Goal: Book appointment/travel/reservation

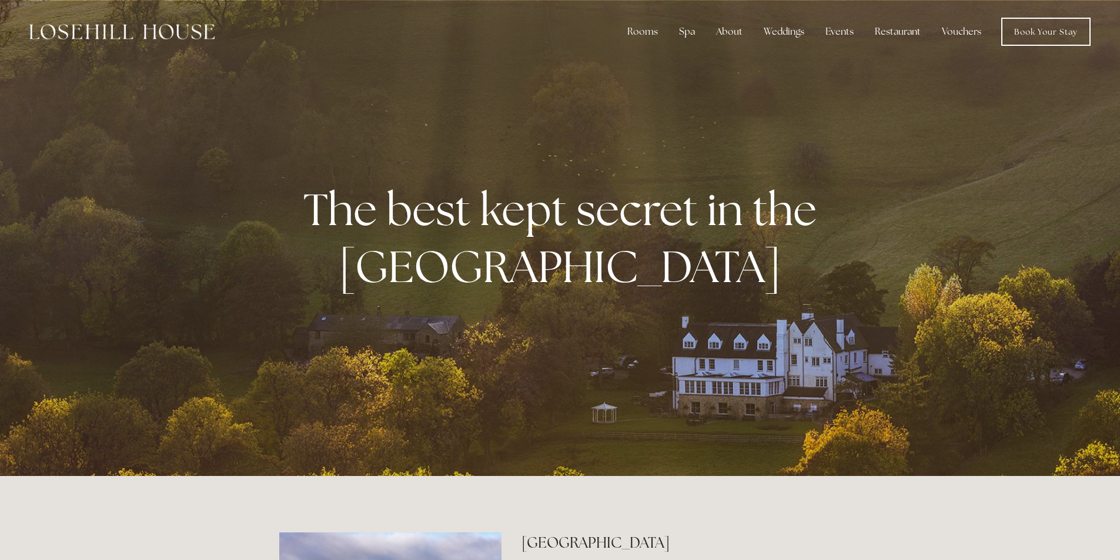
click at [969, 28] on link "Vouchers" at bounding box center [961, 32] width 58 height 24
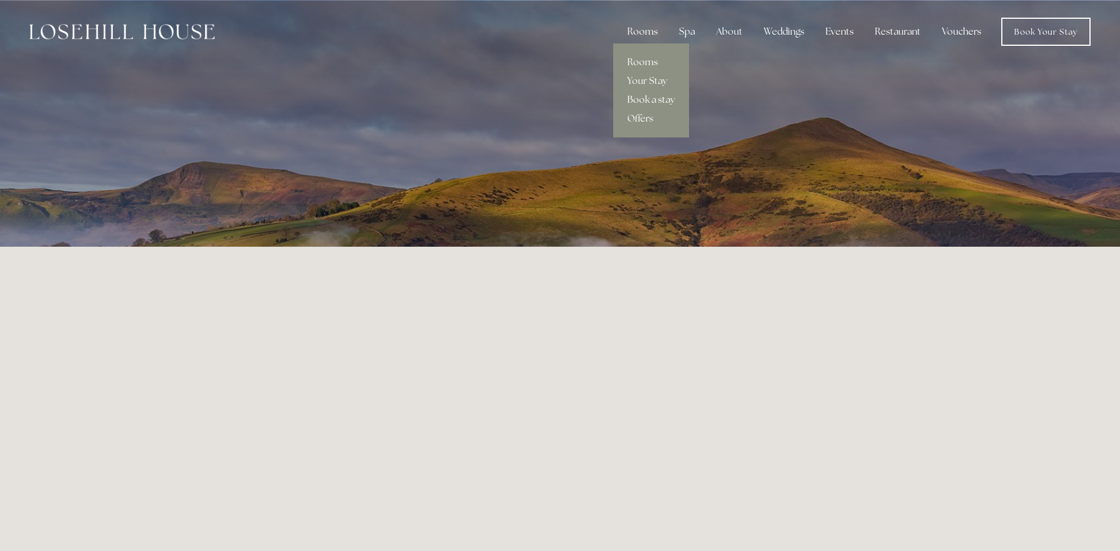
click at [643, 96] on link "Book a stay" at bounding box center [651, 100] width 76 height 19
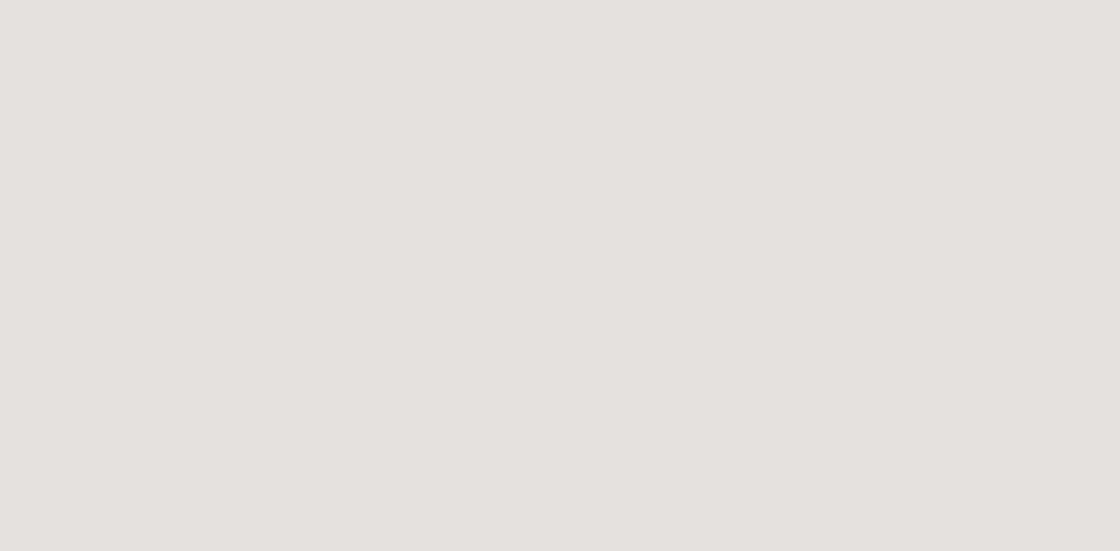
scroll to position [118, 0]
